Goal: Transaction & Acquisition: Subscribe to service/newsletter

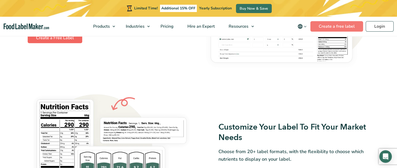
scroll to position [376, 0]
click at [54, 39] on link "Create a Free Label" at bounding box center [55, 38] width 54 height 10
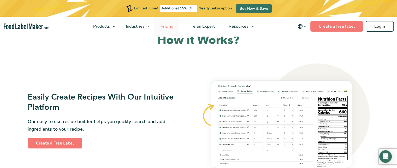
click at [170, 27] on span "Pricing" at bounding box center [166, 26] width 15 height 6
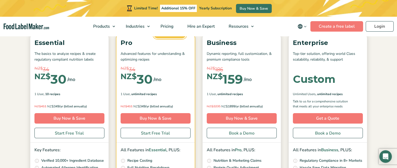
scroll to position [89, 0]
